Goal: Check status: Check status

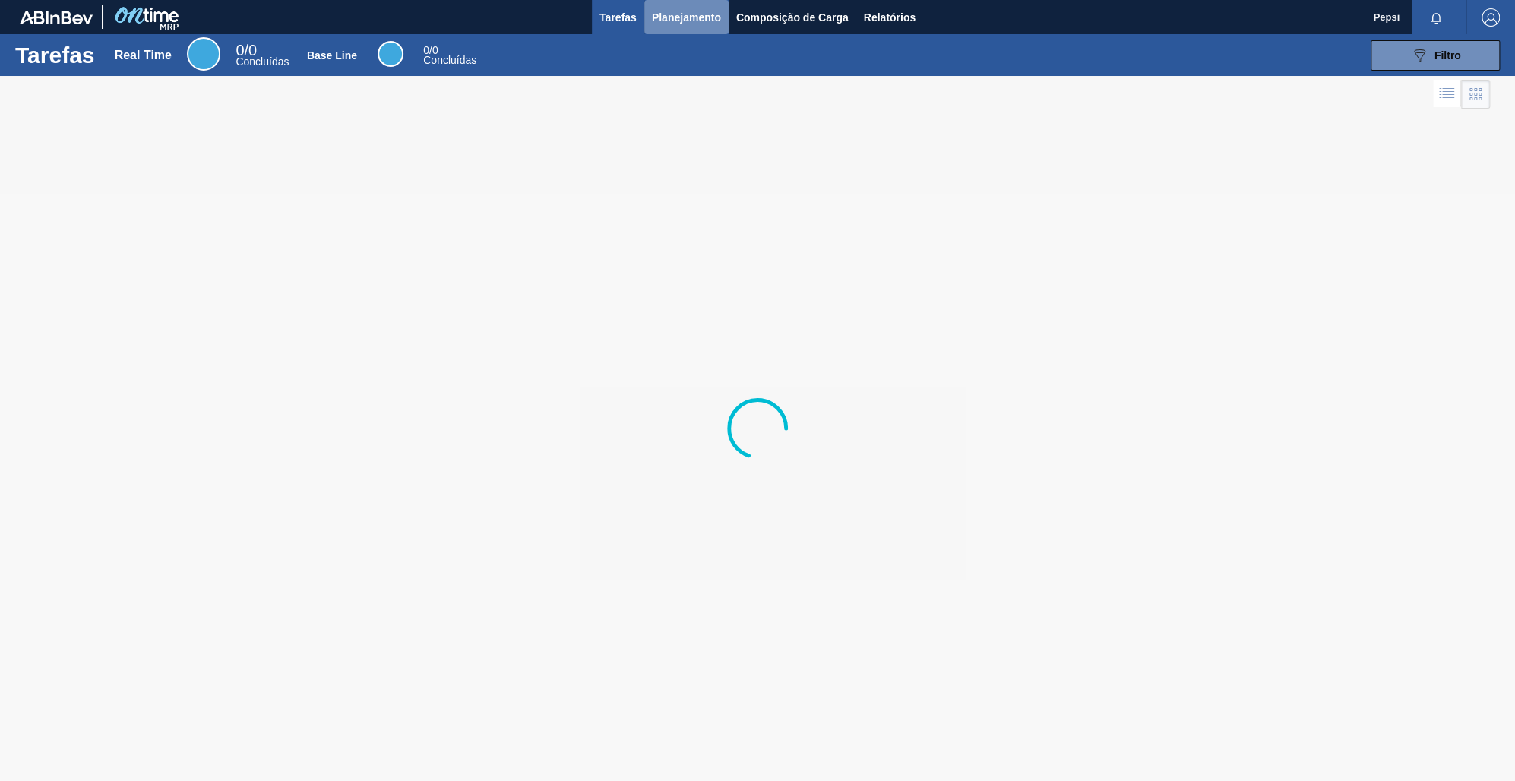
click at [674, 14] on span "Planejamento" at bounding box center [686, 17] width 69 height 18
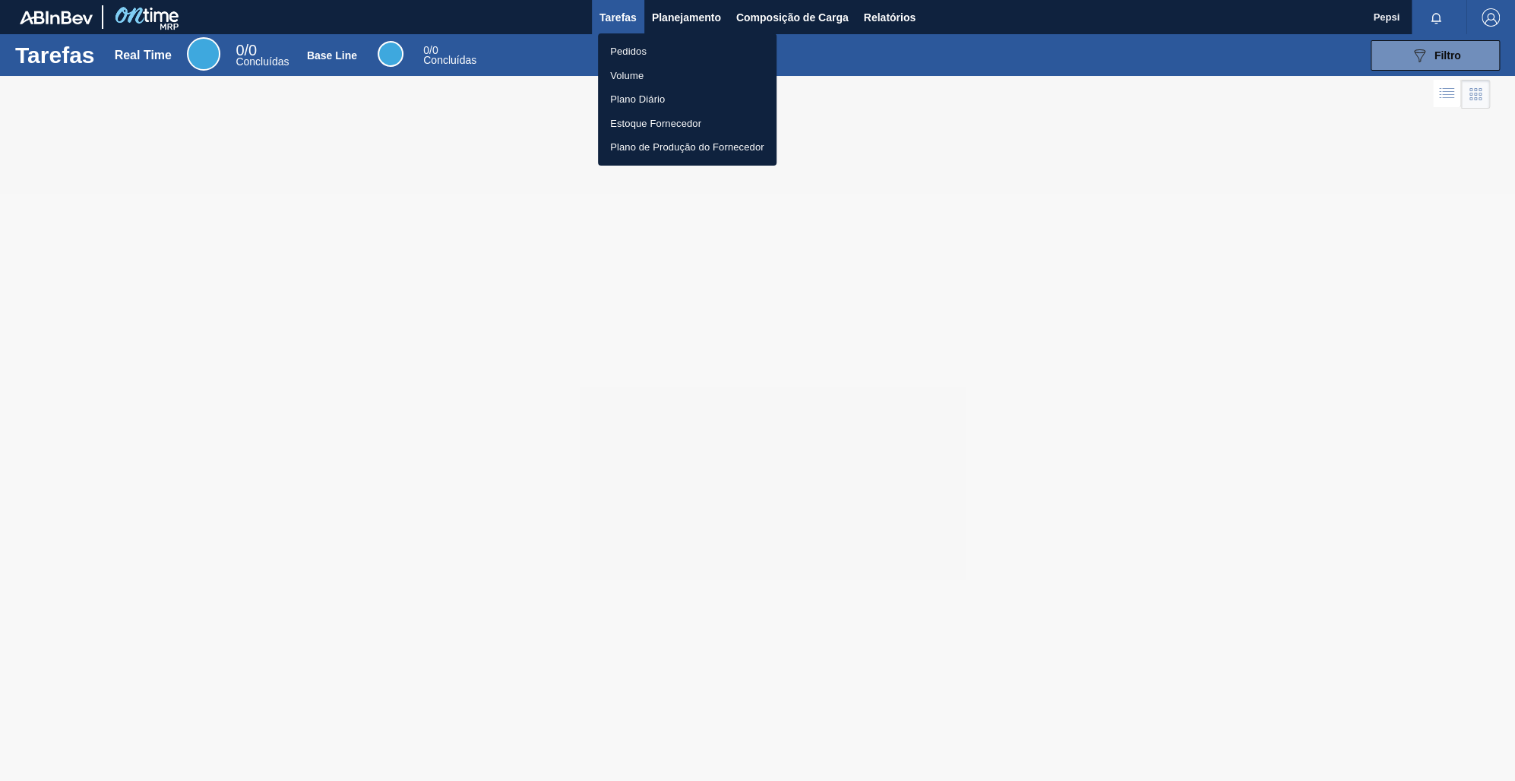
click at [645, 52] on li "Pedidos" at bounding box center [687, 51] width 178 height 24
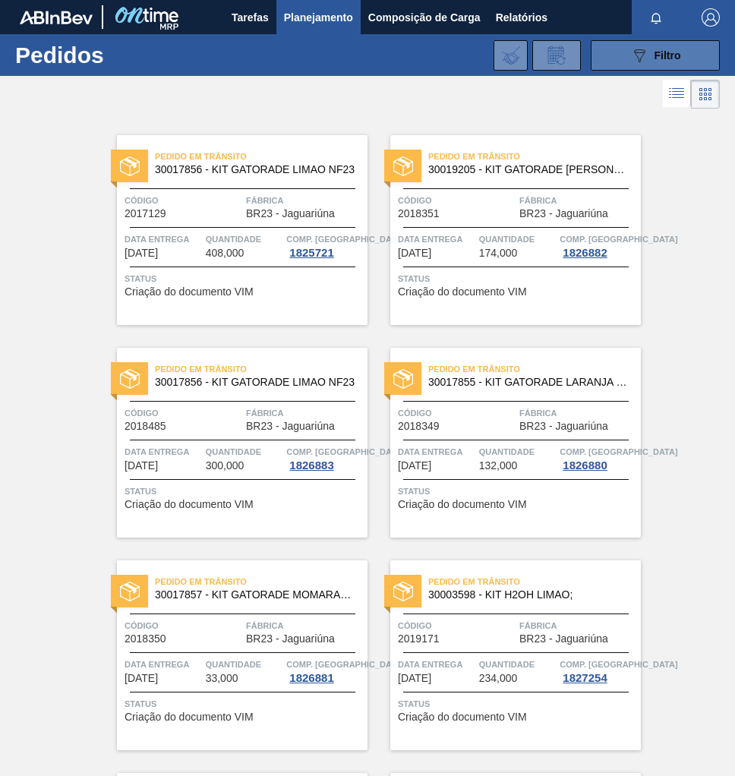
click at [664, 62] on div "089F7B8B-B2A5-4AFE-B5C0-19BA573D28AC Filtro" at bounding box center [655, 55] width 51 height 18
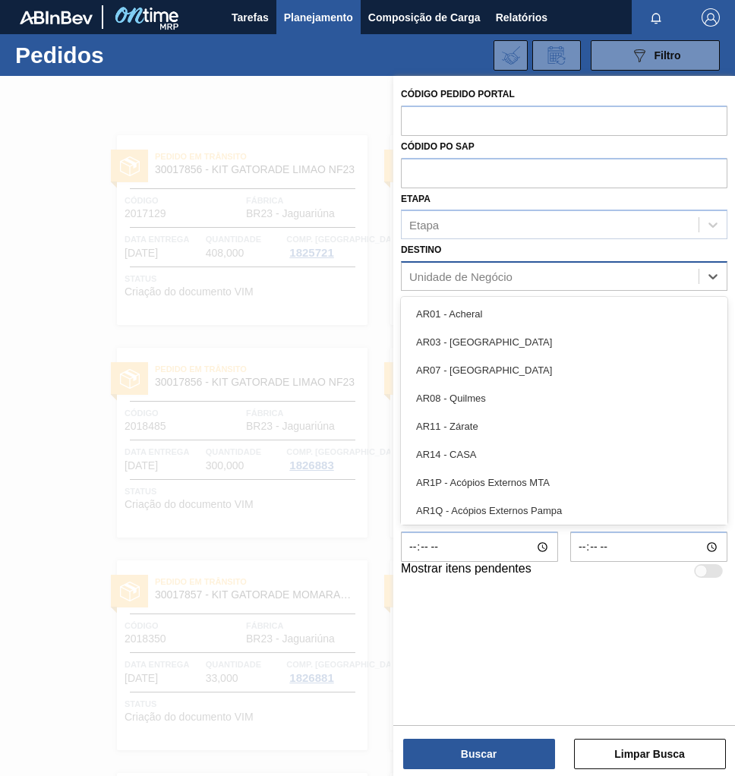
click at [433, 274] on div "Unidade de Negócio" at bounding box center [460, 276] width 103 height 13
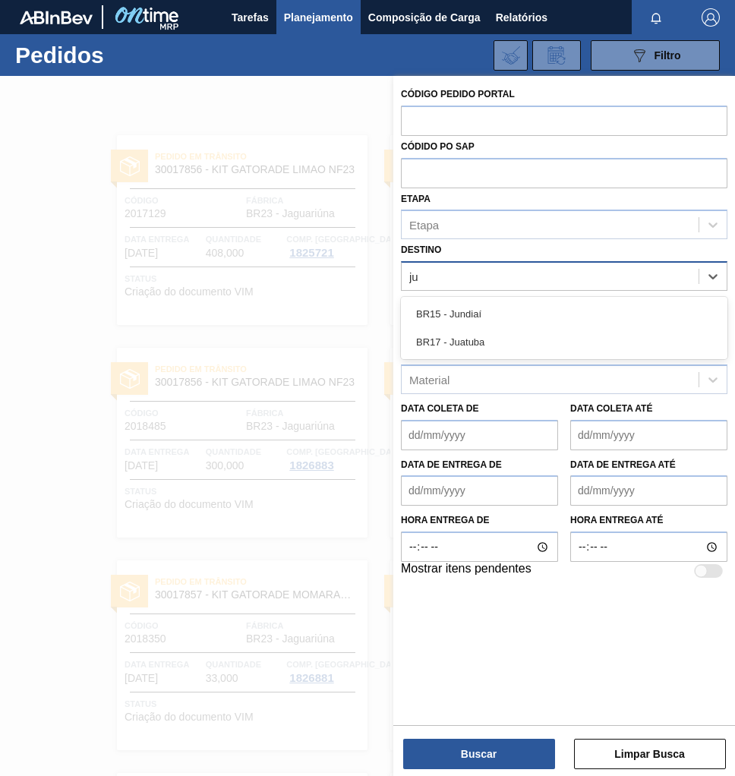
type input "jun"
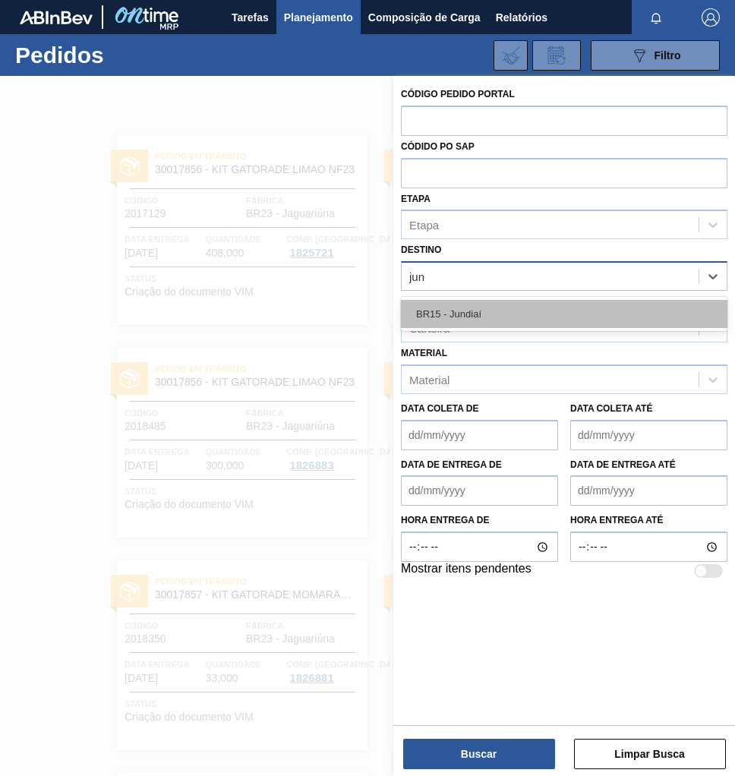
click at [463, 308] on div "BR15 - Jundiaí" at bounding box center [564, 314] width 327 height 28
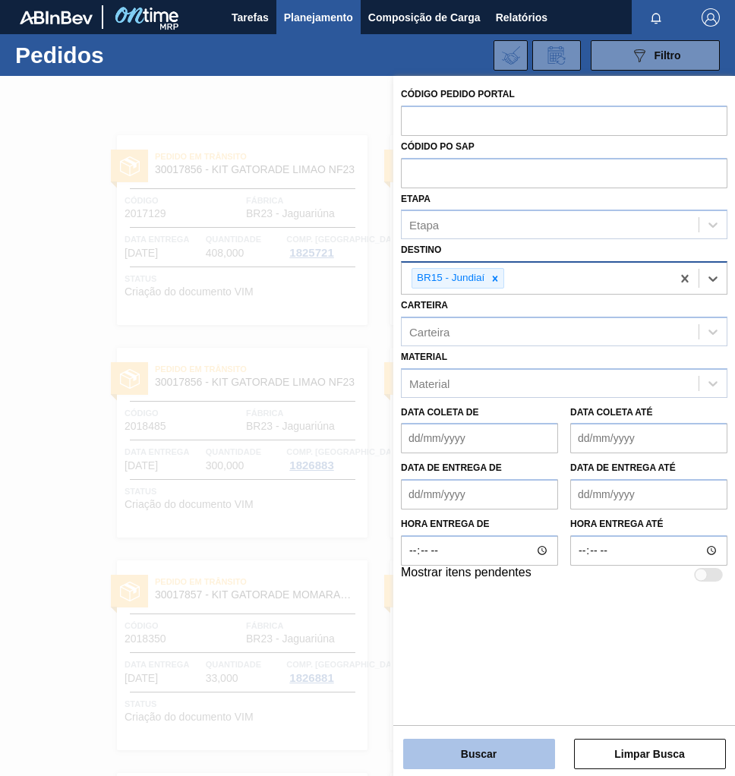
click at [475, 745] on button "Buscar" at bounding box center [479, 754] width 152 height 30
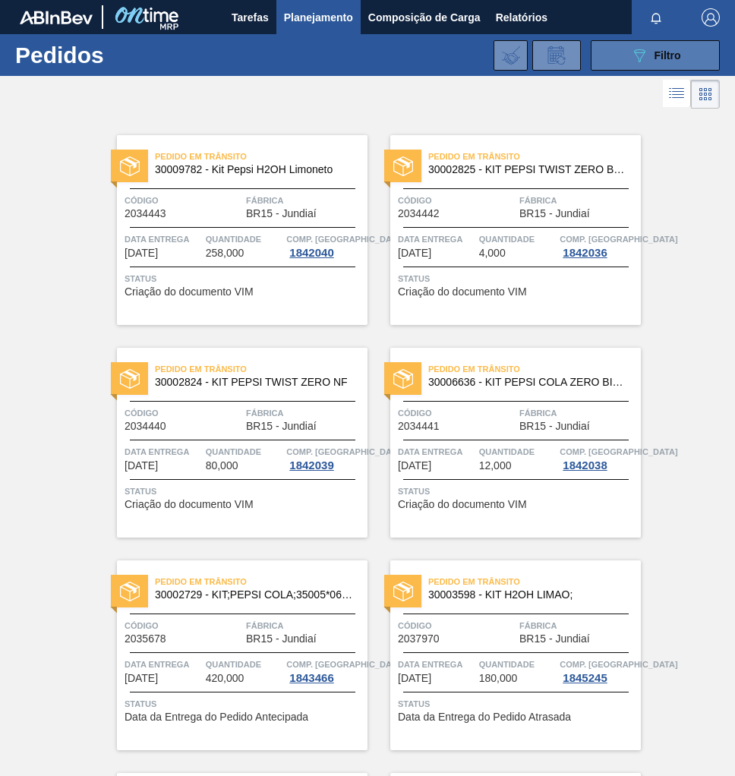
click at [643, 51] on icon at bounding box center [639, 55] width 11 height 13
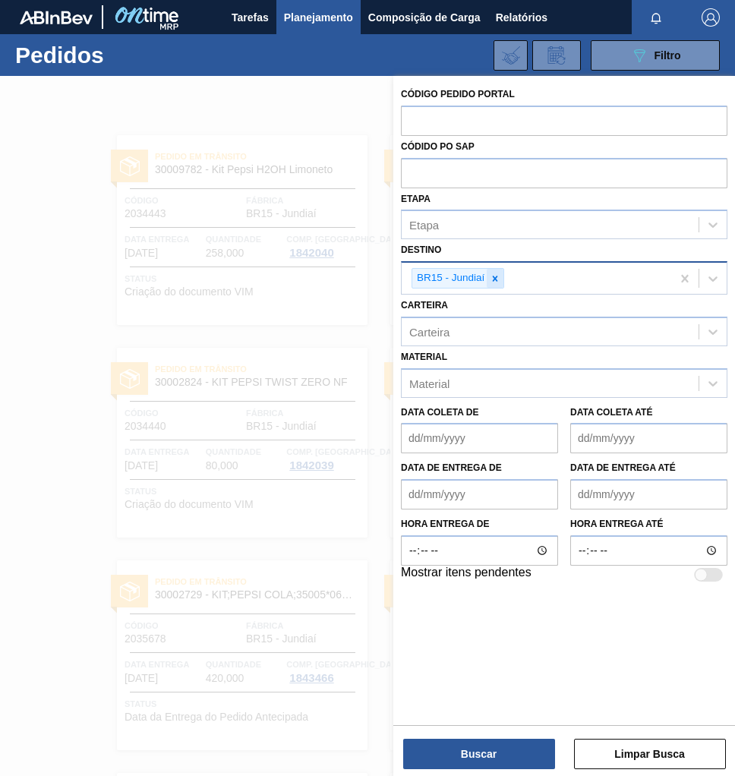
click at [495, 277] on icon at bounding box center [495, 278] width 5 height 5
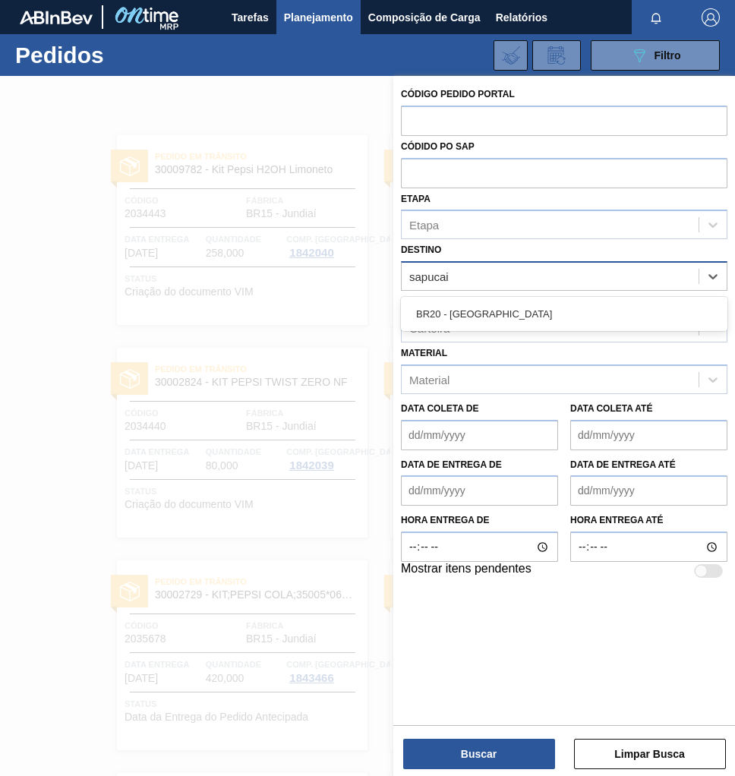
type input "sapucaia"
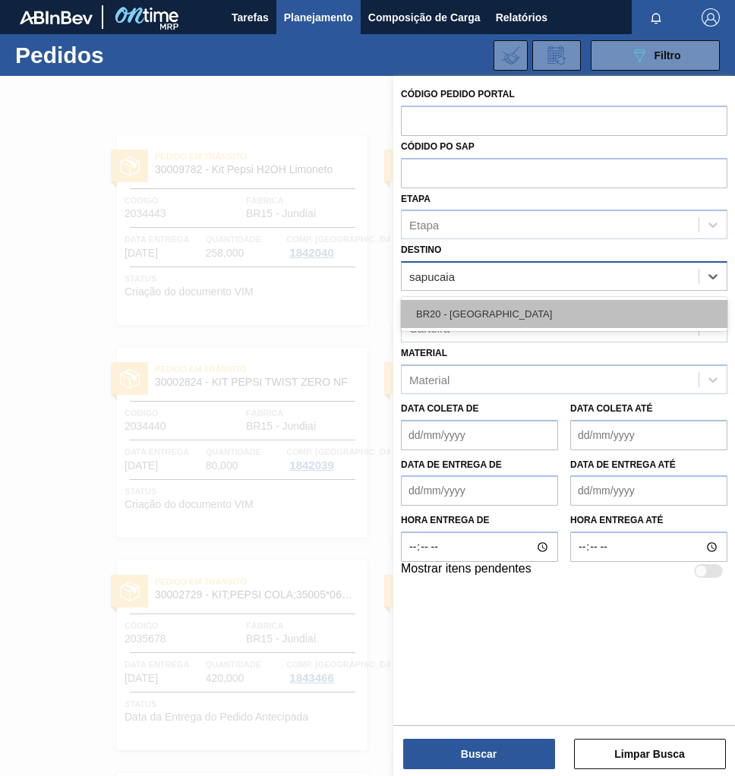
click at [482, 324] on div "BR20 - [GEOGRAPHIC_DATA]" at bounding box center [564, 314] width 327 height 28
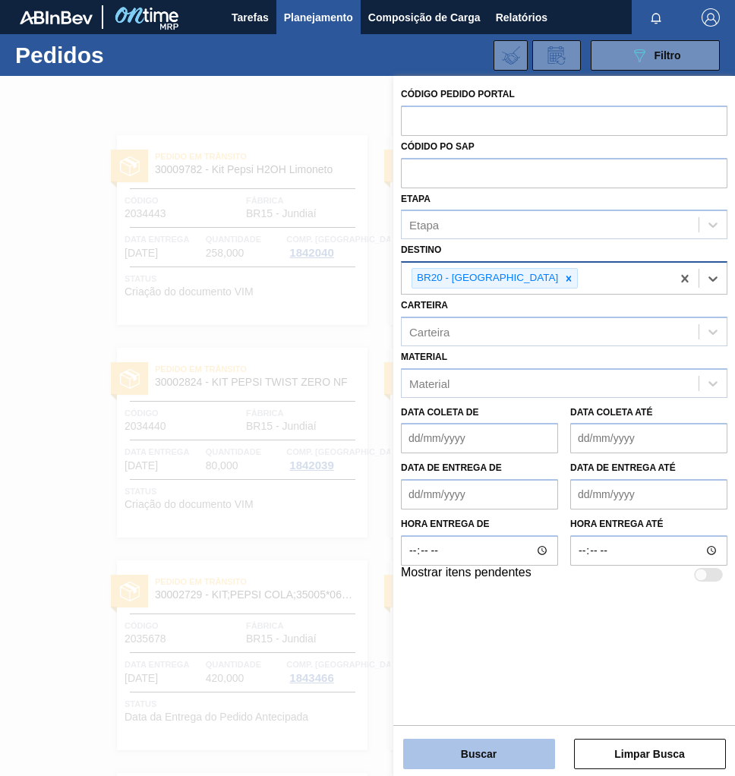
click at [497, 748] on button "Buscar" at bounding box center [479, 754] width 152 height 30
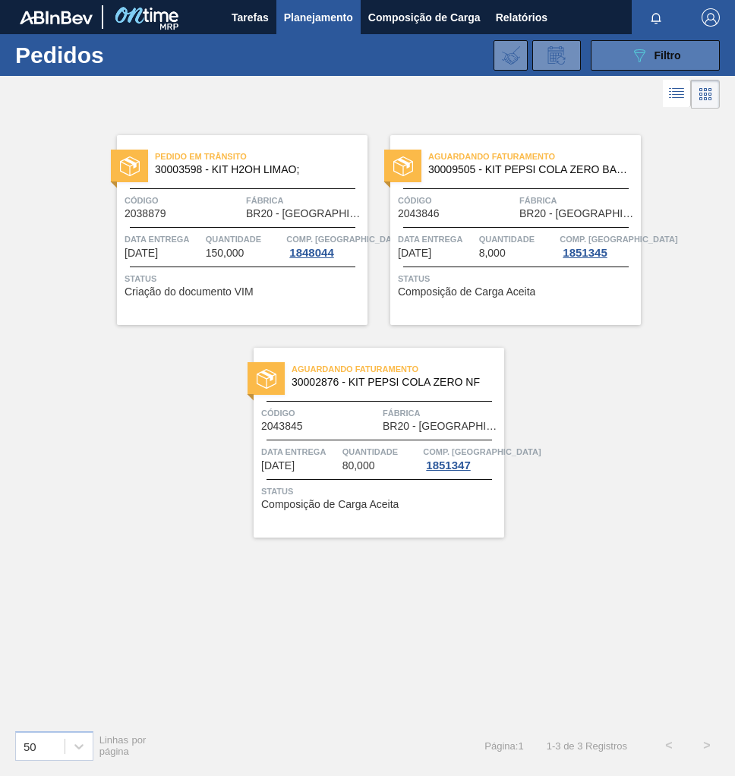
click at [633, 49] on icon "089F7B8B-B2A5-4AFE-B5C0-19BA573D28AC" at bounding box center [639, 55] width 18 height 18
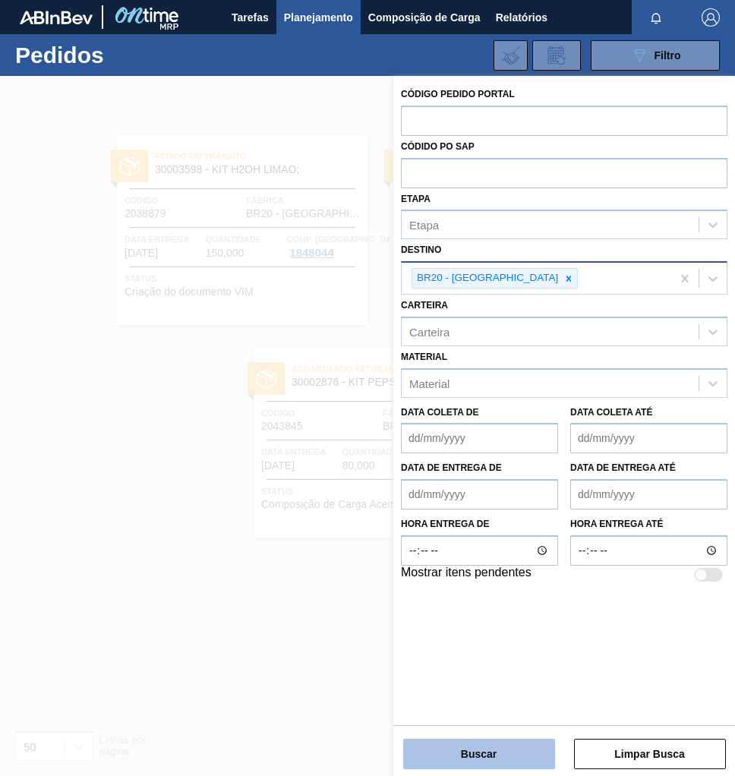
click at [489, 754] on button "Buscar" at bounding box center [479, 754] width 152 height 30
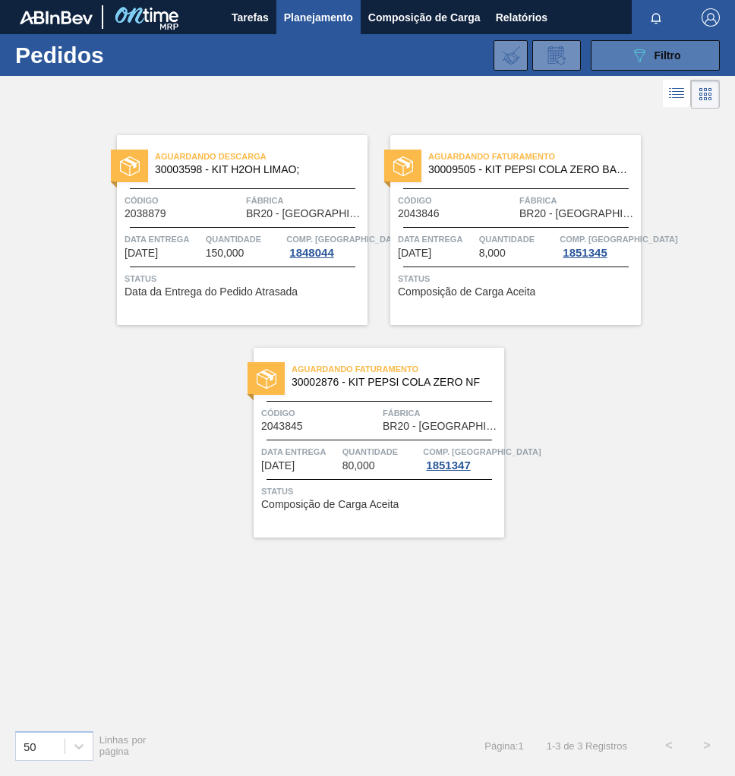
click at [624, 55] on button "089F7B8B-B2A5-4AFE-B5C0-19BA573D28AC Filtro" at bounding box center [655, 55] width 129 height 30
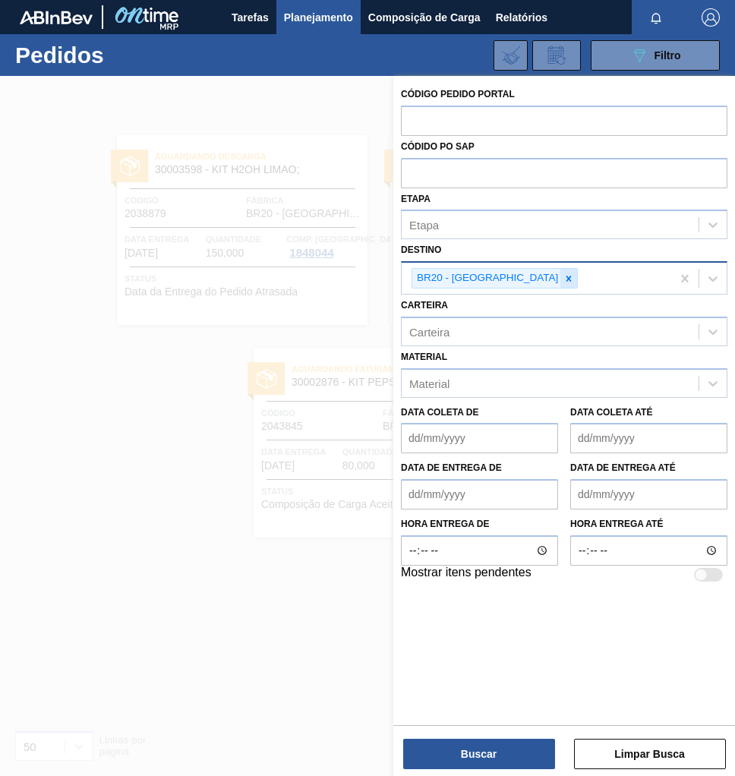
click at [564, 273] on icon at bounding box center [569, 278] width 11 height 11
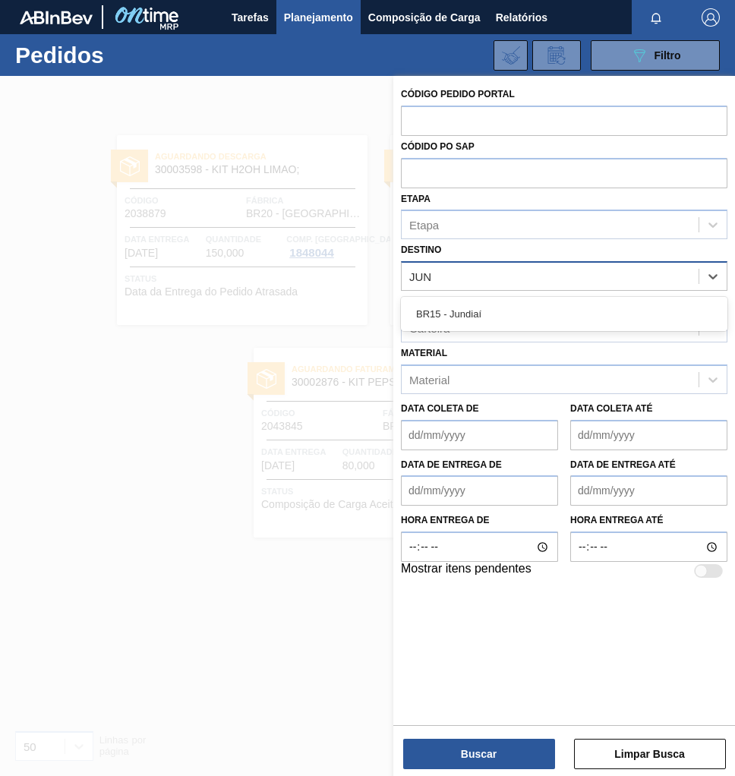
type input "JUND"
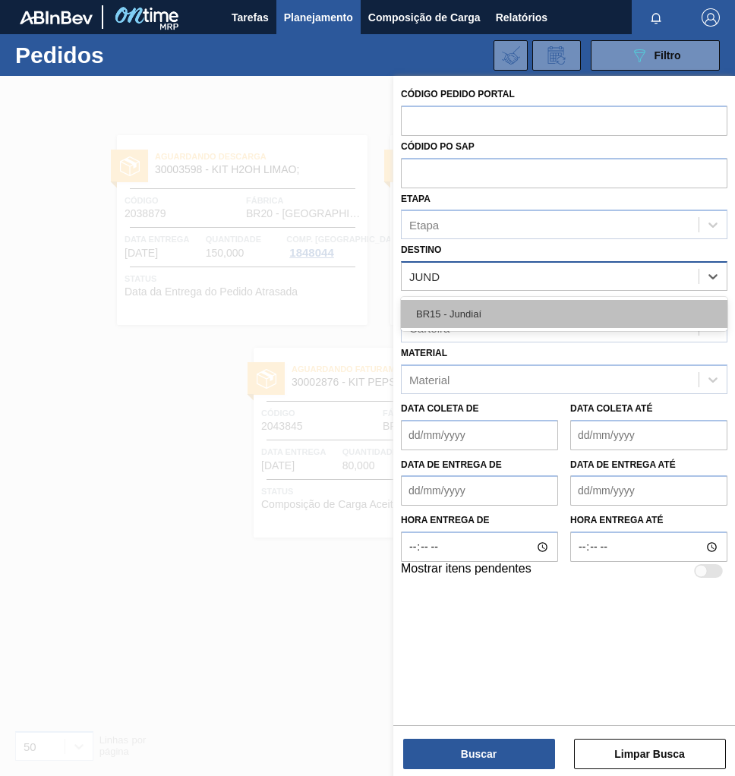
click at [497, 305] on div "BR15 - Jundiaí" at bounding box center [564, 314] width 327 height 28
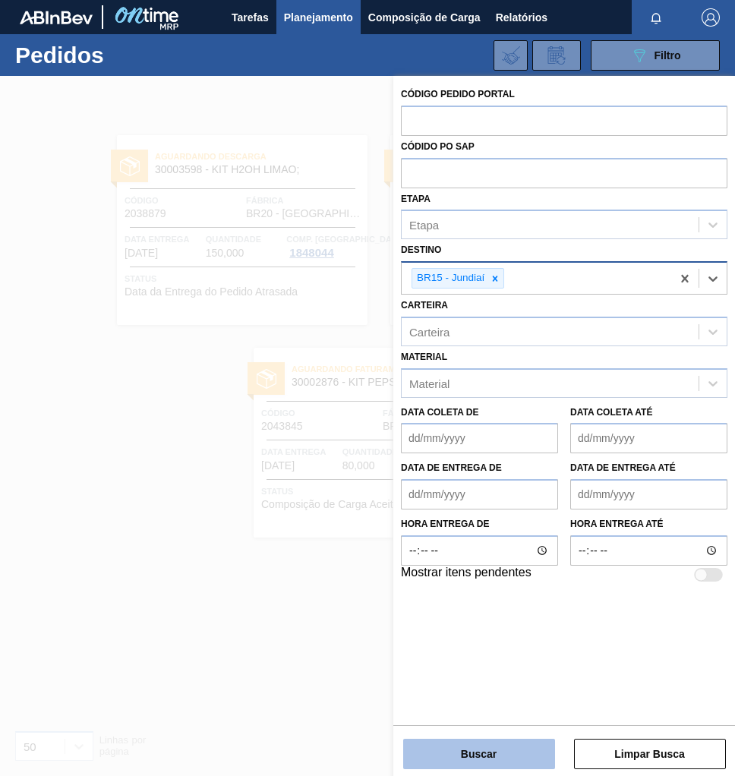
click at [489, 753] on button "Buscar" at bounding box center [479, 754] width 152 height 30
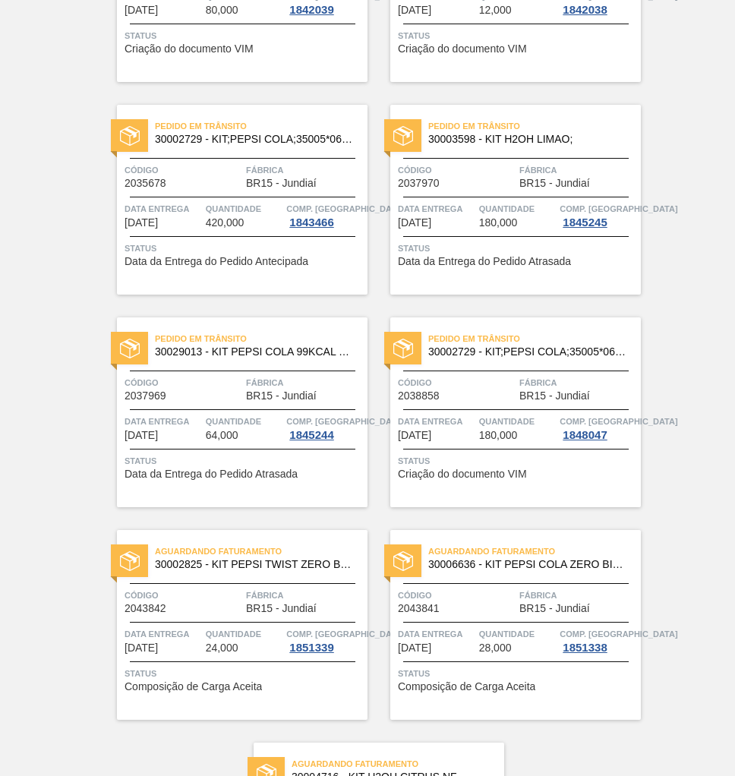
scroll to position [668, 0]
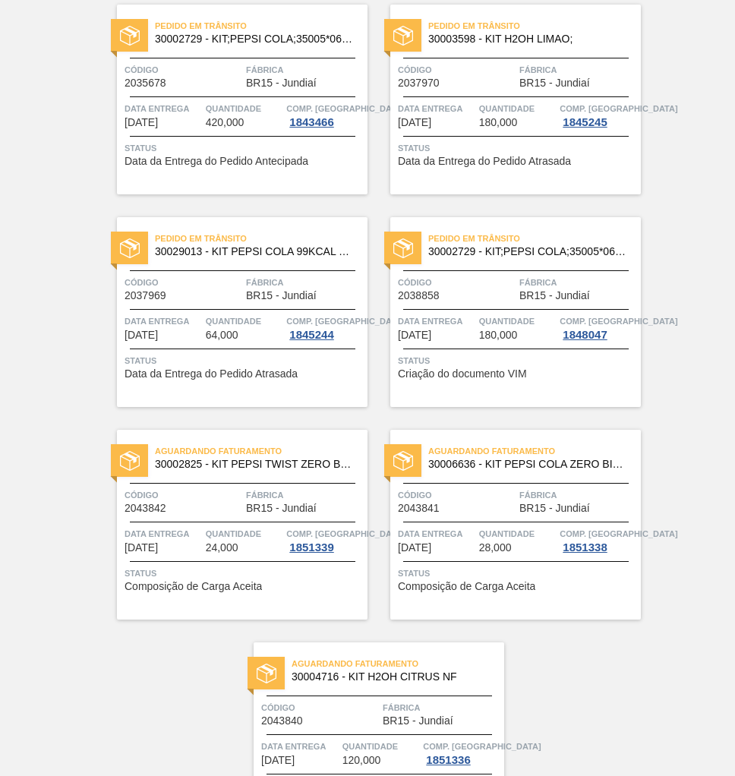
scroll to position [668, 0]
